Goal: Information Seeking & Learning: Learn about a topic

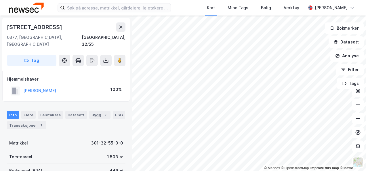
click at [122, 26] on icon at bounding box center [120, 27] width 5 height 5
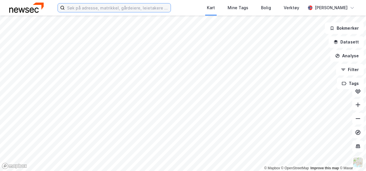
click at [166, 11] on input at bounding box center [118, 7] width 106 height 9
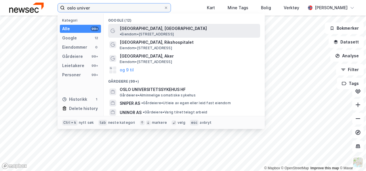
type input "oslo univer"
click at [179, 29] on span "Oslo universitetssykehus, Ullevål" at bounding box center [163, 28] width 87 height 7
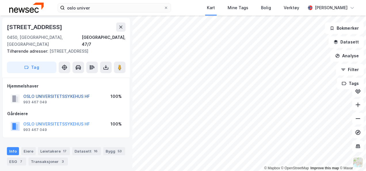
click at [0, 0] on button "OSLO UNIVERSITETSSYKEHUS HF" at bounding box center [0, 0] width 0 height 0
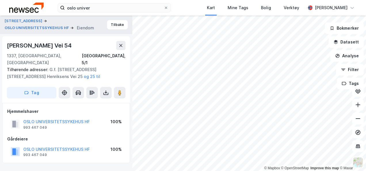
click at [237, 171] on html "oslo univer Kart Mine Tags Bolig Verktøy Håkon Styrvold © Mapbox © OpenStreetMa…" at bounding box center [183, 85] width 366 height 171
